Goal: Find specific page/section: Find specific page/section

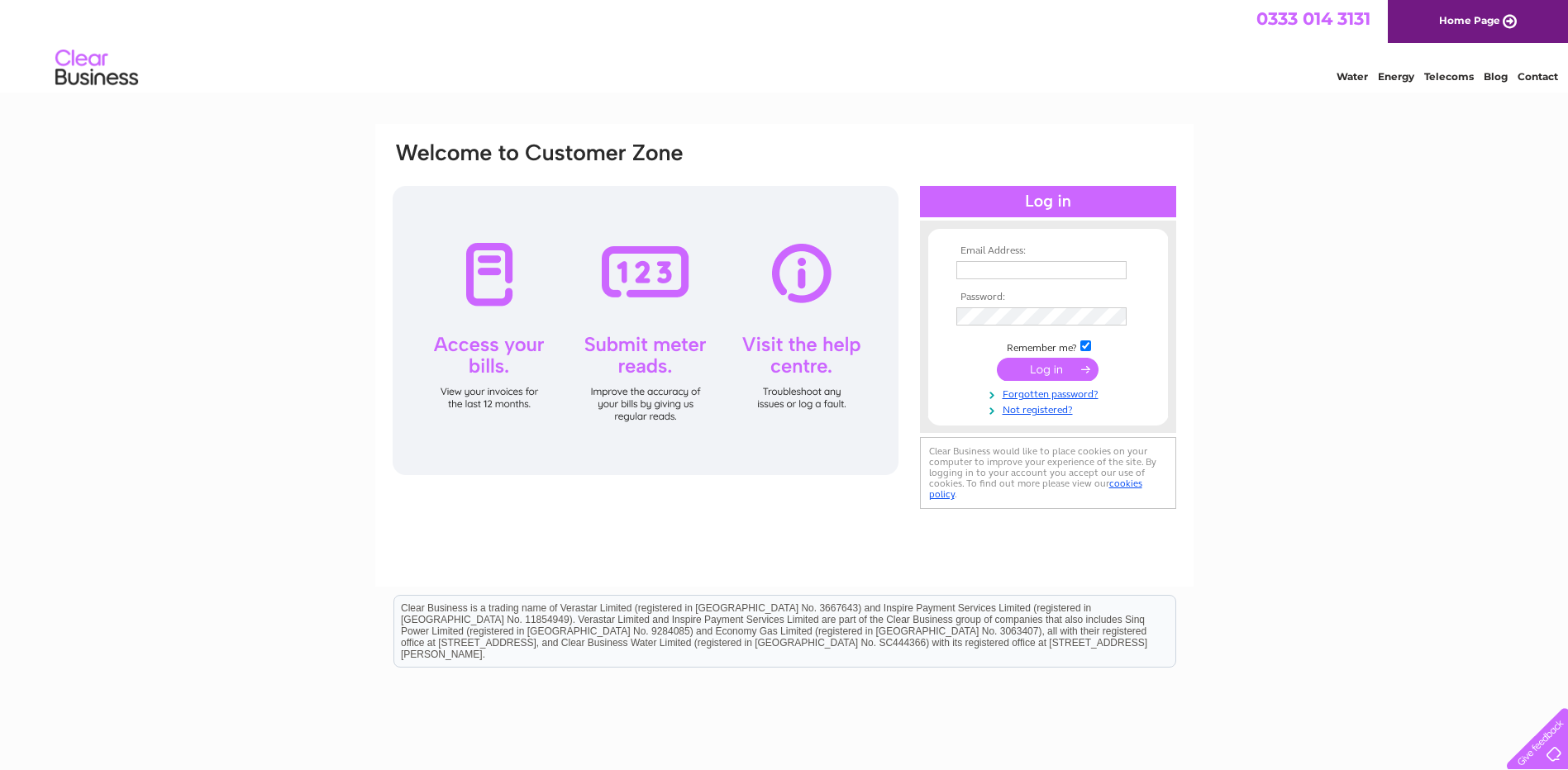
type input "gw.sly@btconnect.com"
click at [1044, 370] on input "submit" at bounding box center [1047, 369] width 102 height 24
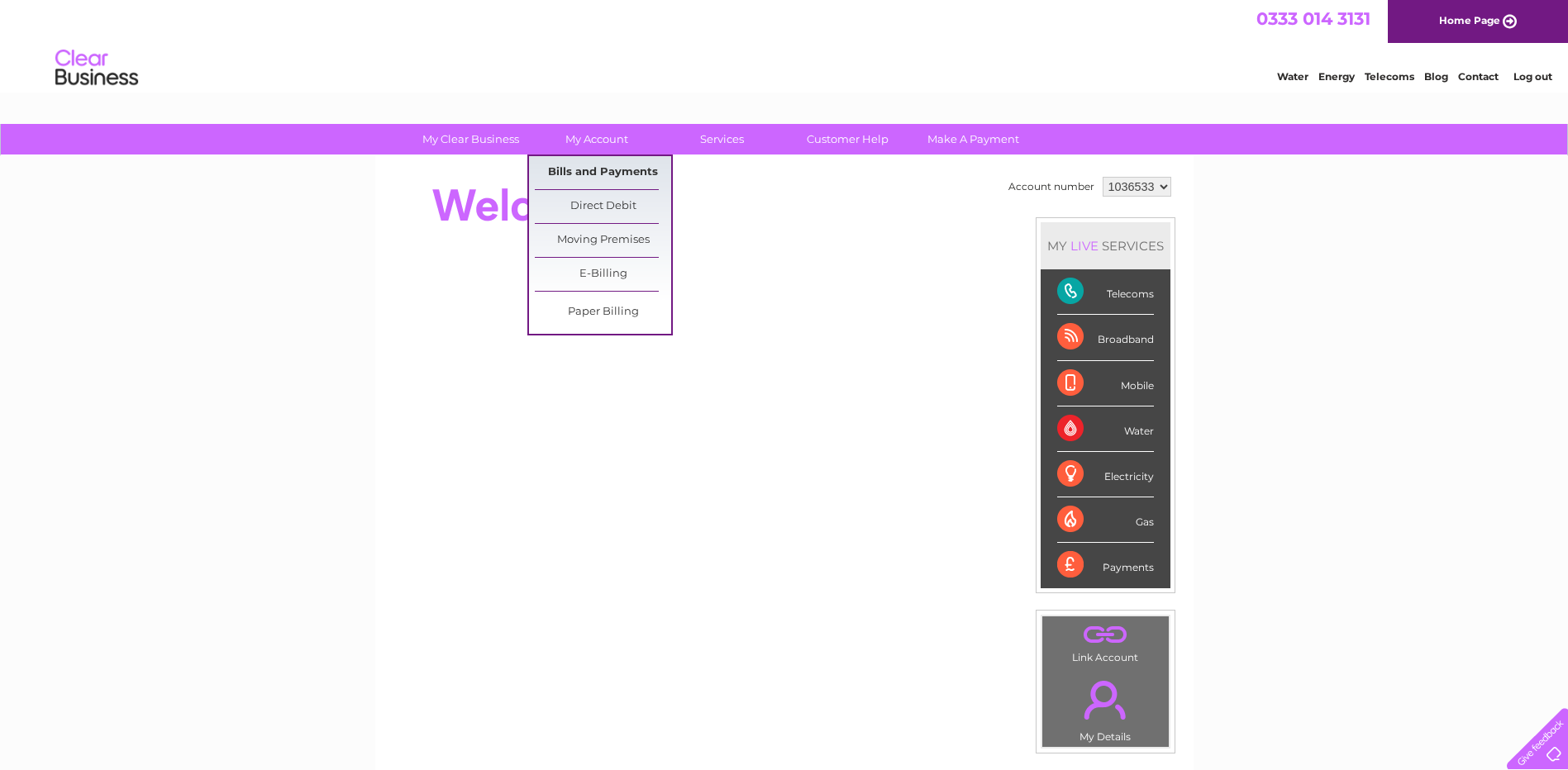
click at [594, 174] on link "Bills and Payments" at bounding box center [603, 172] width 136 height 33
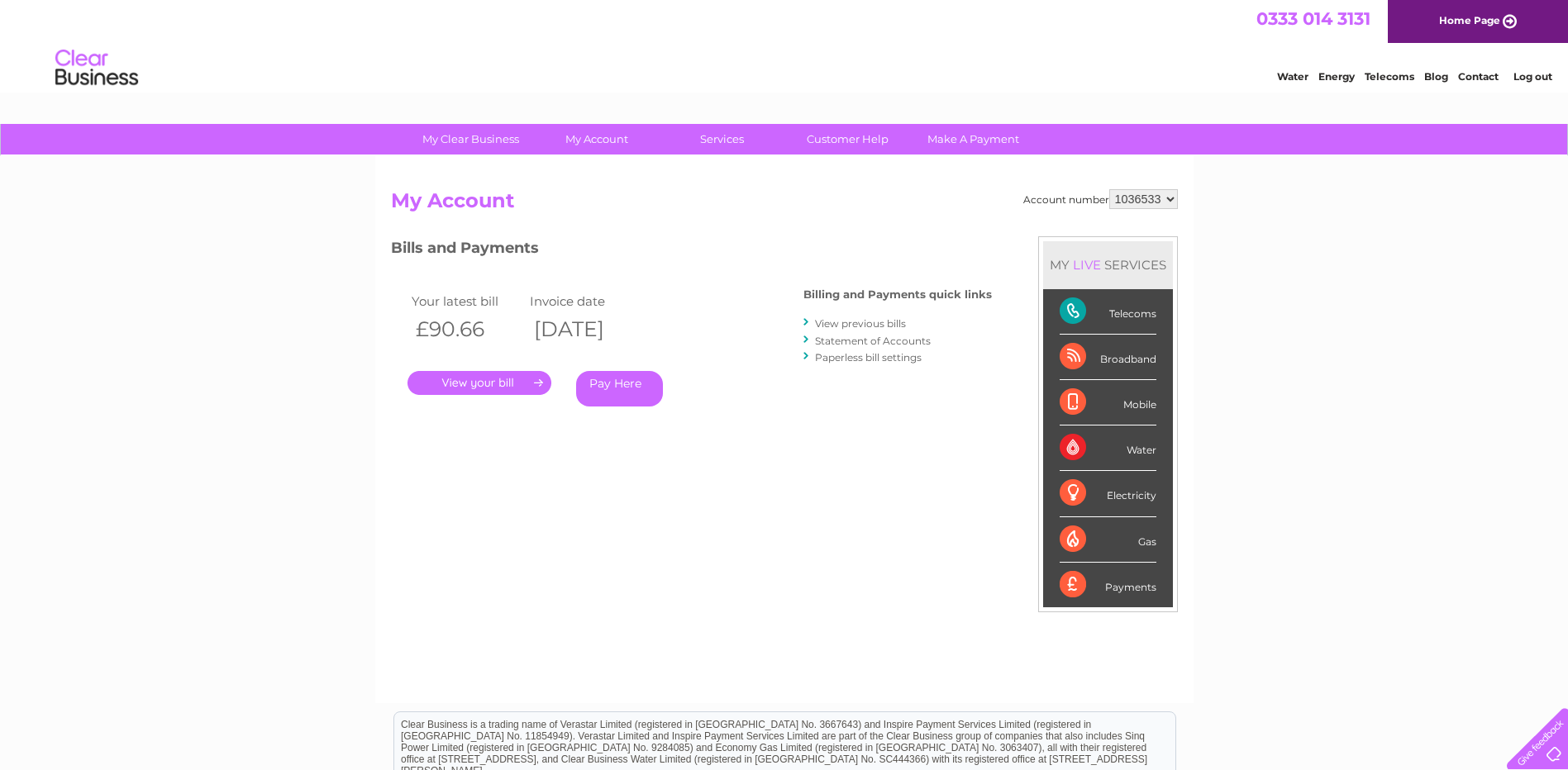
click at [500, 382] on link "." at bounding box center [479, 383] width 144 height 24
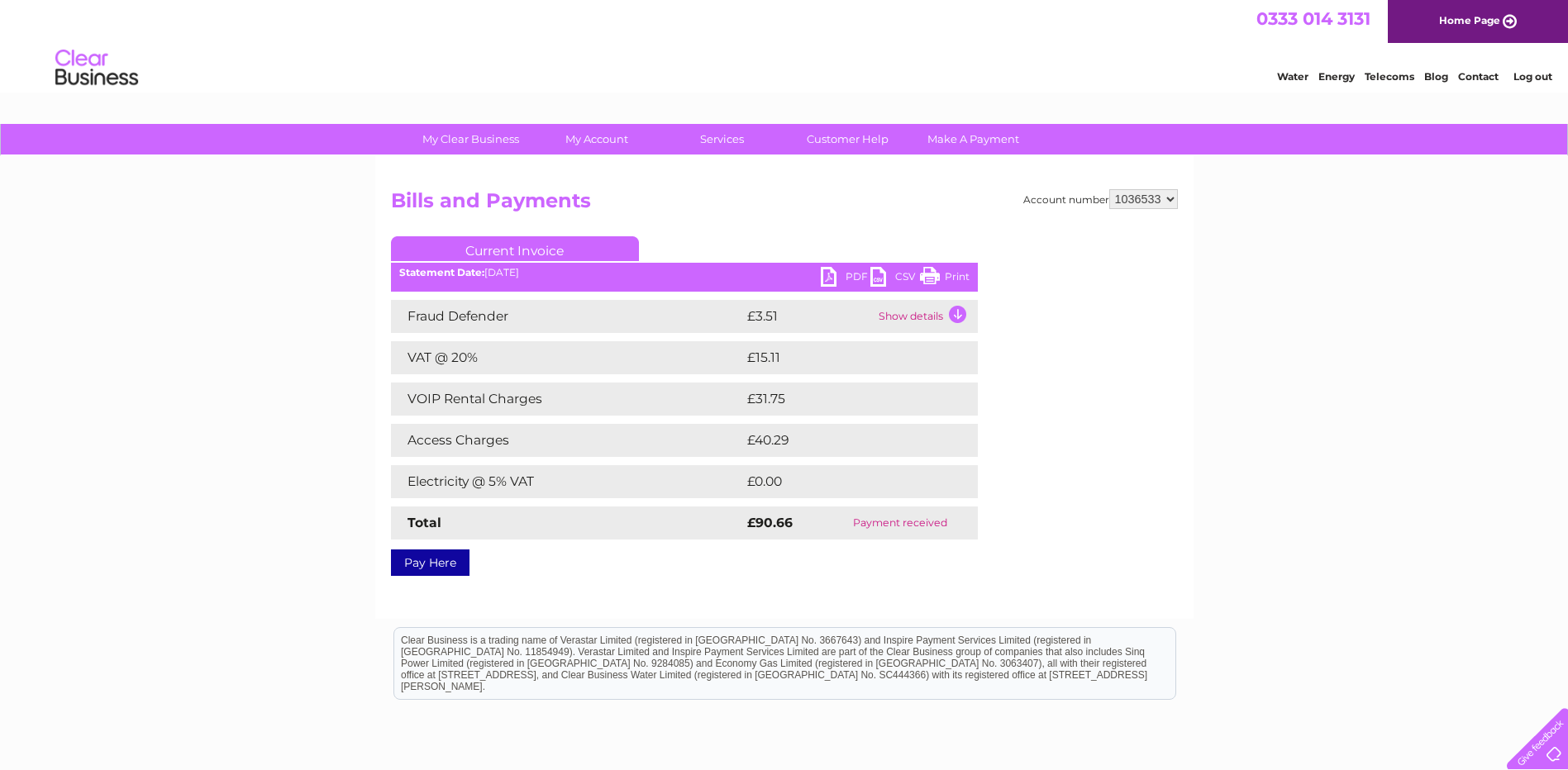
click at [848, 279] on link "PDF" at bounding box center [845, 279] width 50 height 24
